Goal: Information Seeking & Learning: Learn about a topic

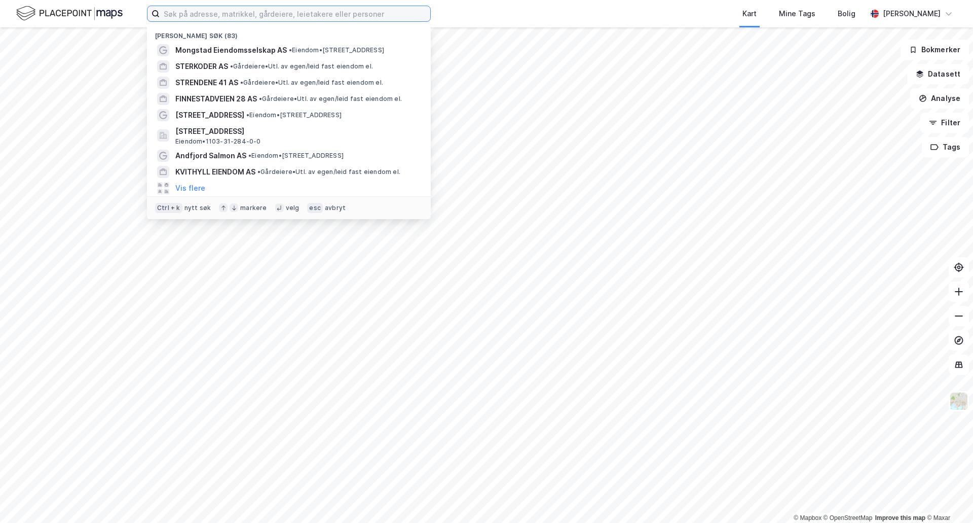
click at [214, 11] on input at bounding box center [295, 13] width 271 height 15
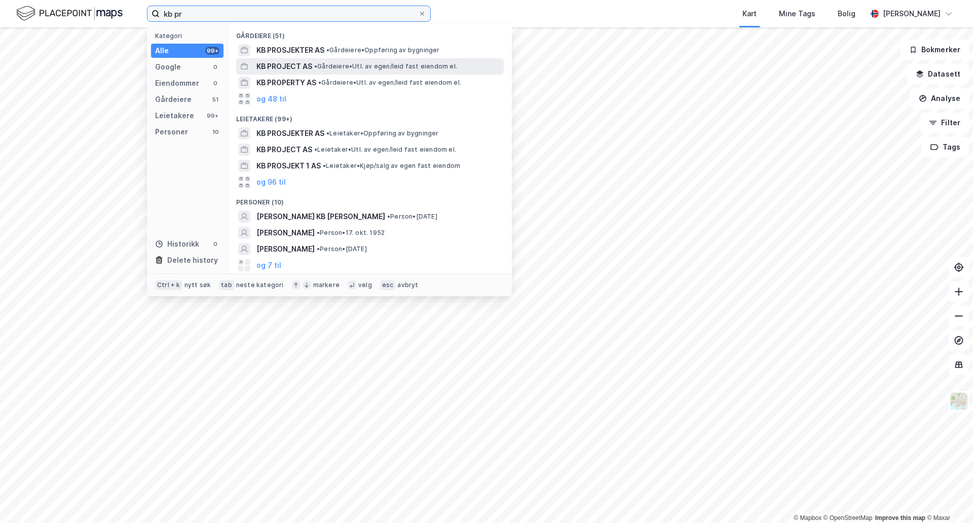
type input "kb pr"
click at [303, 64] on span "KB PROJECT AS" at bounding box center [285, 66] width 56 height 12
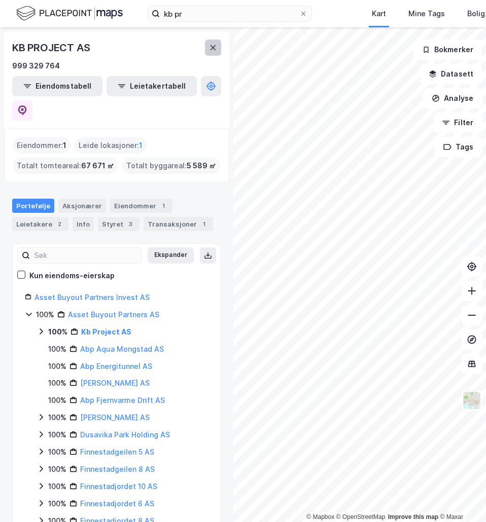
click at [212, 48] on icon at bounding box center [213, 47] width 6 height 5
